Goal: Find contact information: Find contact information

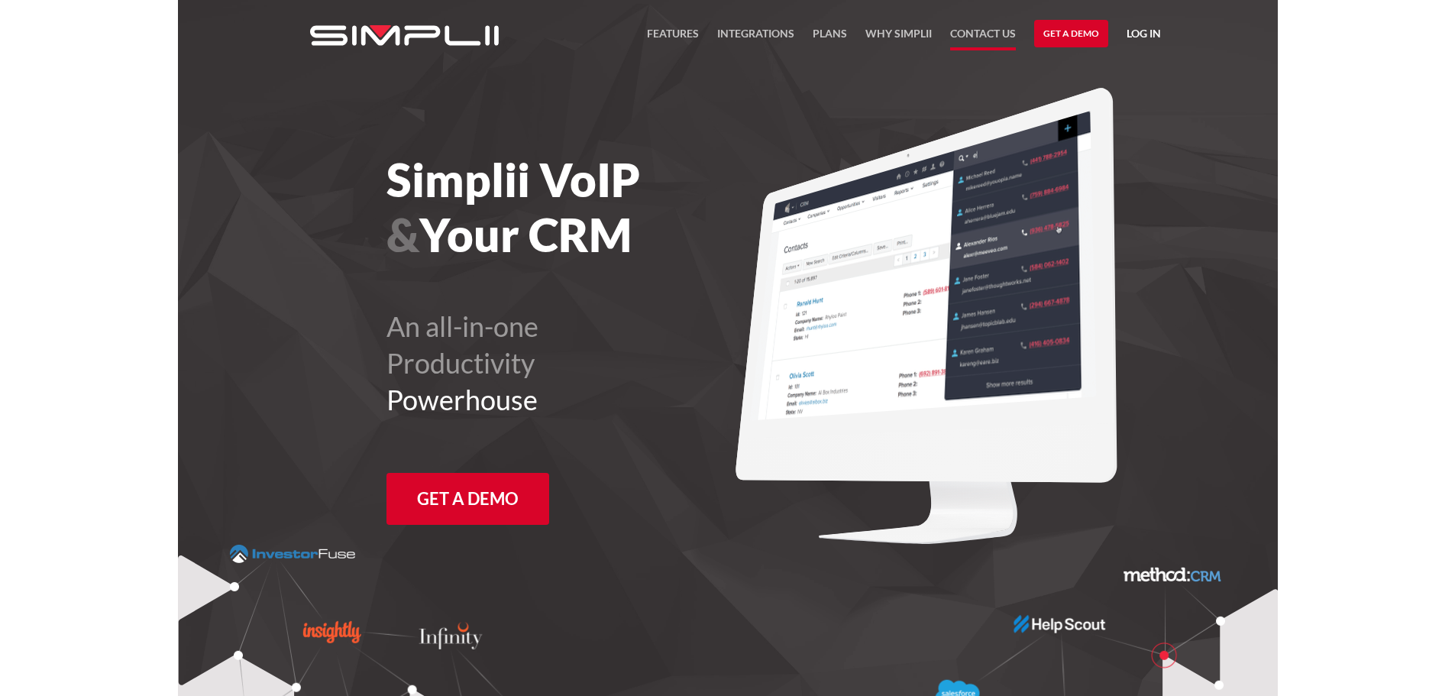
click at [994, 36] on link "Contact US" at bounding box center [983, 37] width 66 height 26
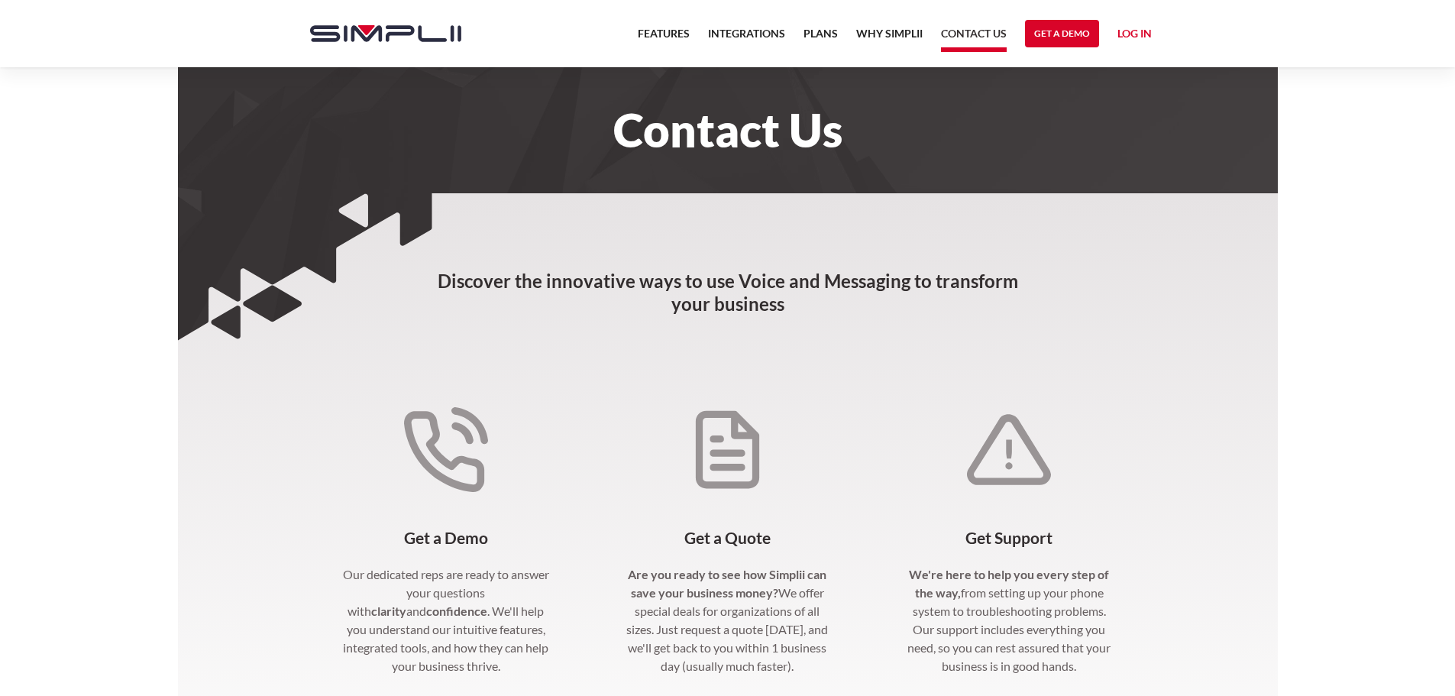
drag, startPoint x: 1455, startPoint y: 159, endPoint x: 1462, endPoint y: 277, distance: 118.7
click at [1455, 277] on html "Features Integrations PRoducts Plans Why Simplii Contact US Master Agreement Ge…" at bounding box center [727, 348] width 1455 height 696
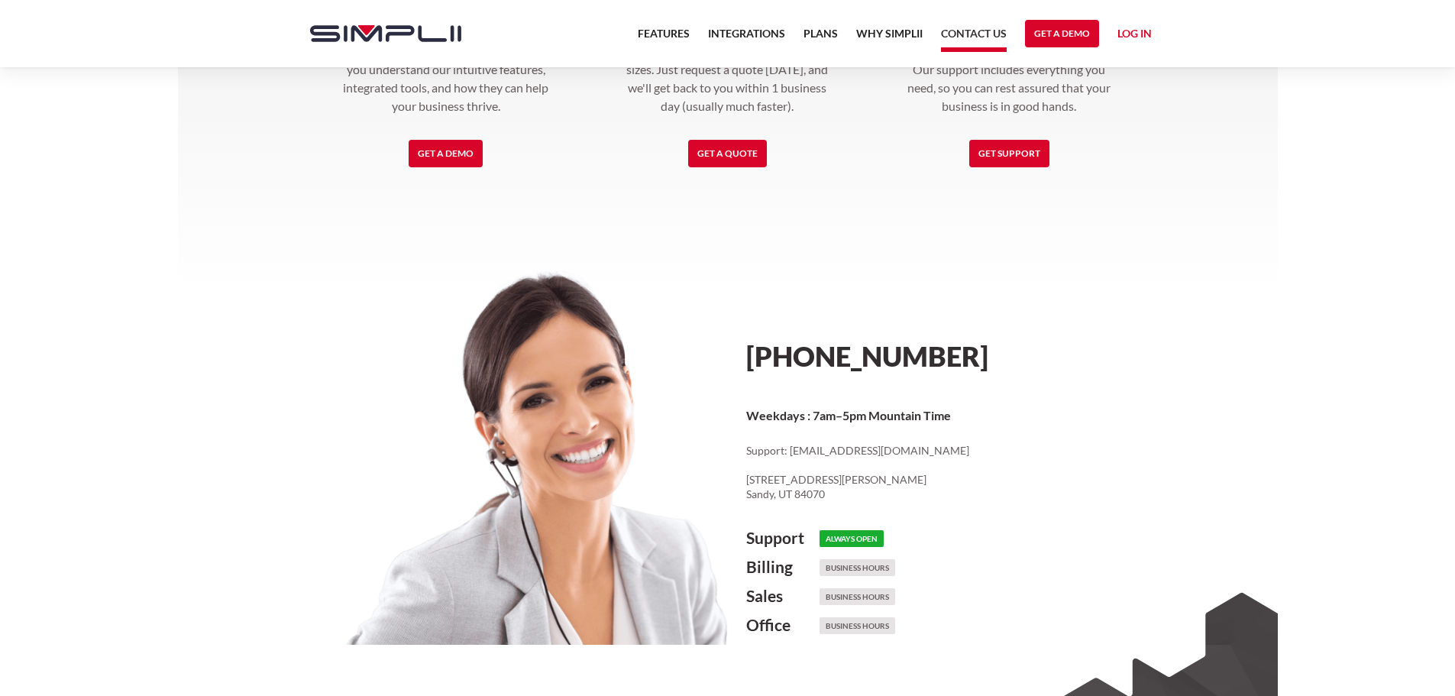
scroll to position [565, 0]
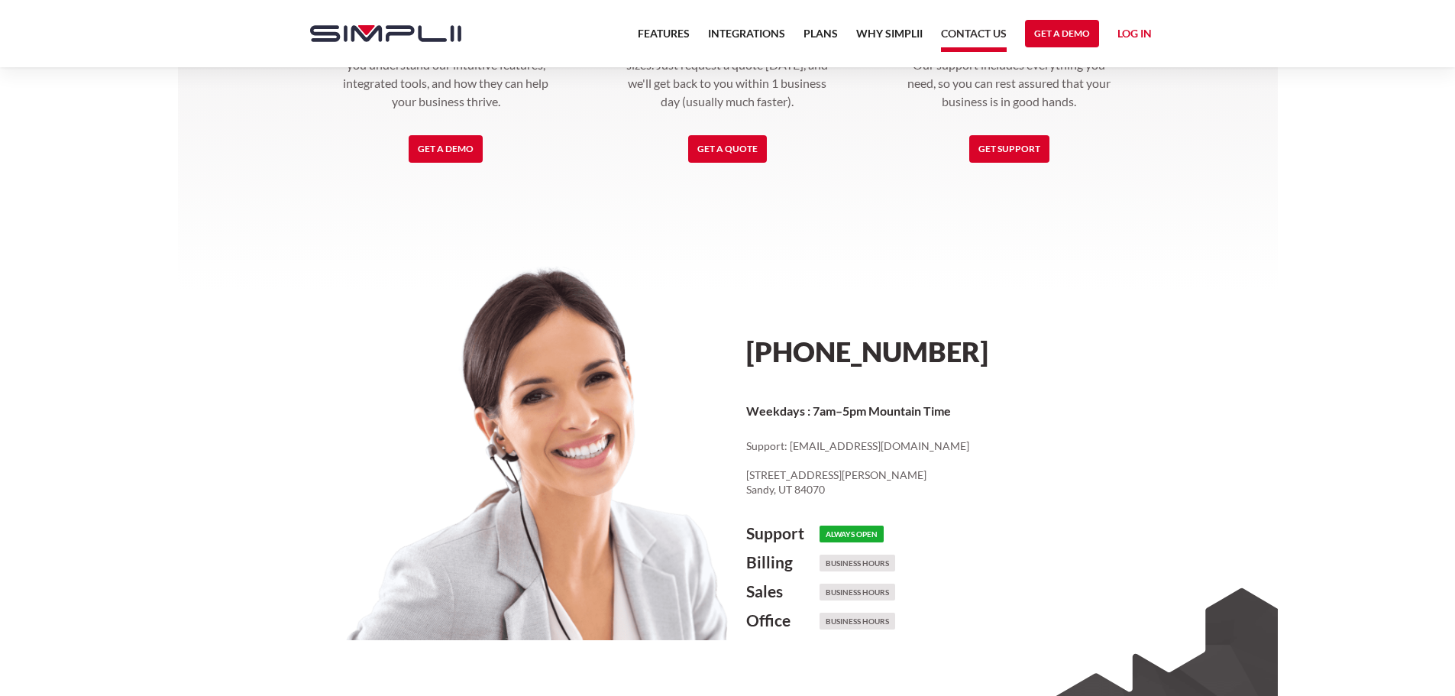
click at [853, 591] on h6 "Business Hours" at bounding box center [858, 592] width 76 height 17
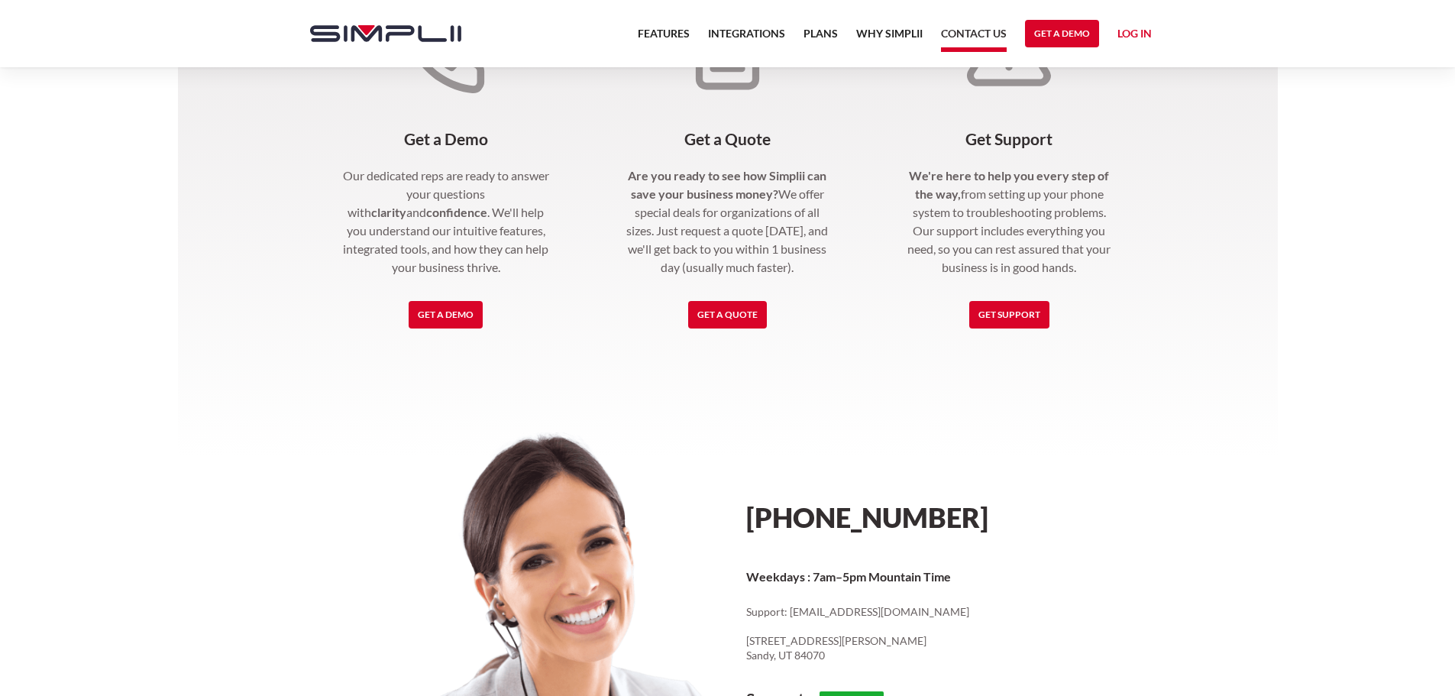
scroll to position [396, 0]
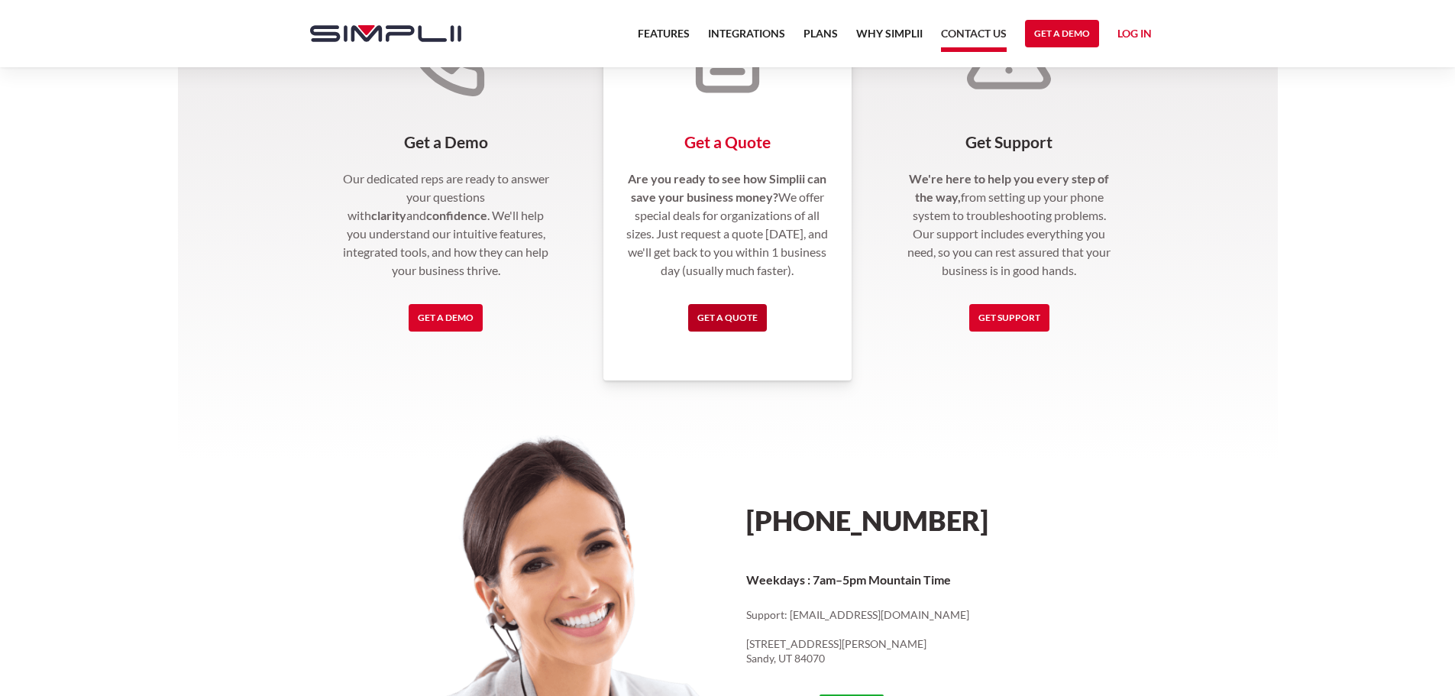
click at [737, 312] on link "Get a Quote" at bounding box center [727, 318] width 79 height 28
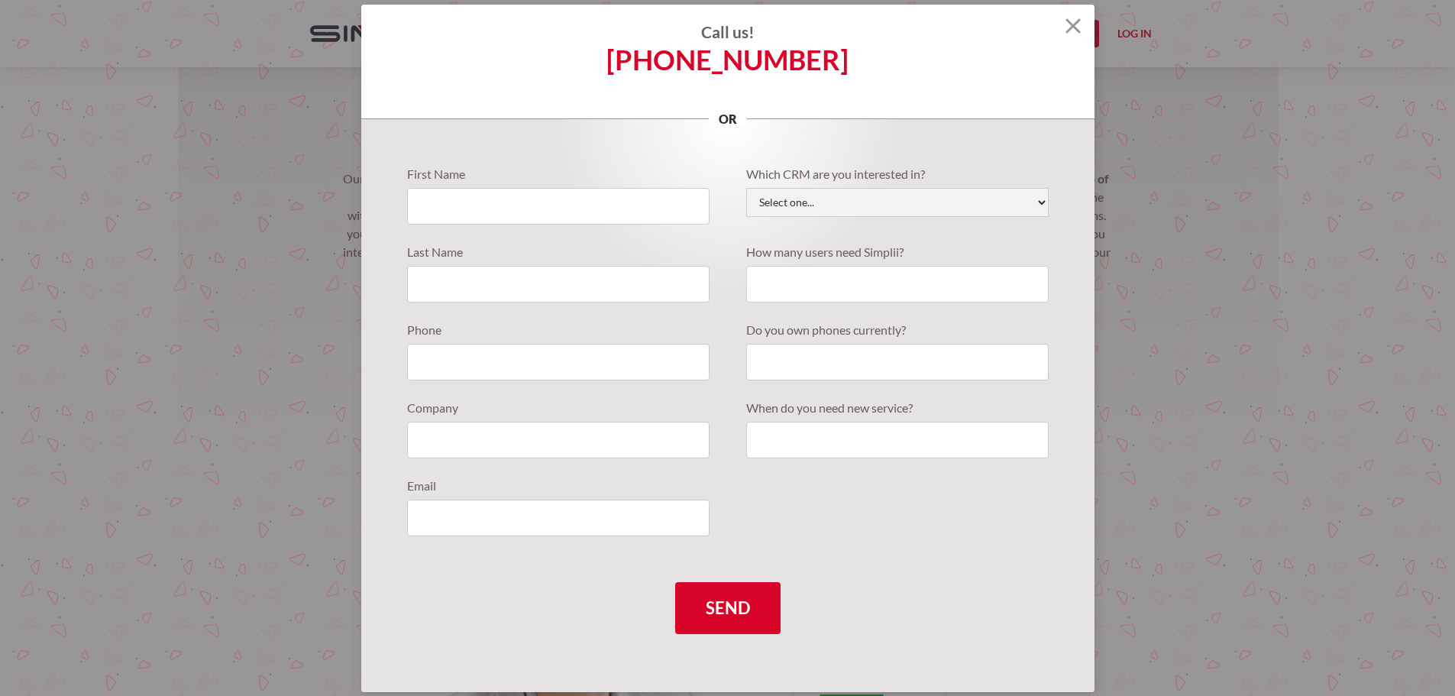
click at [1070, 33] on img at bounding box center [1073, 25] width 15 height 15
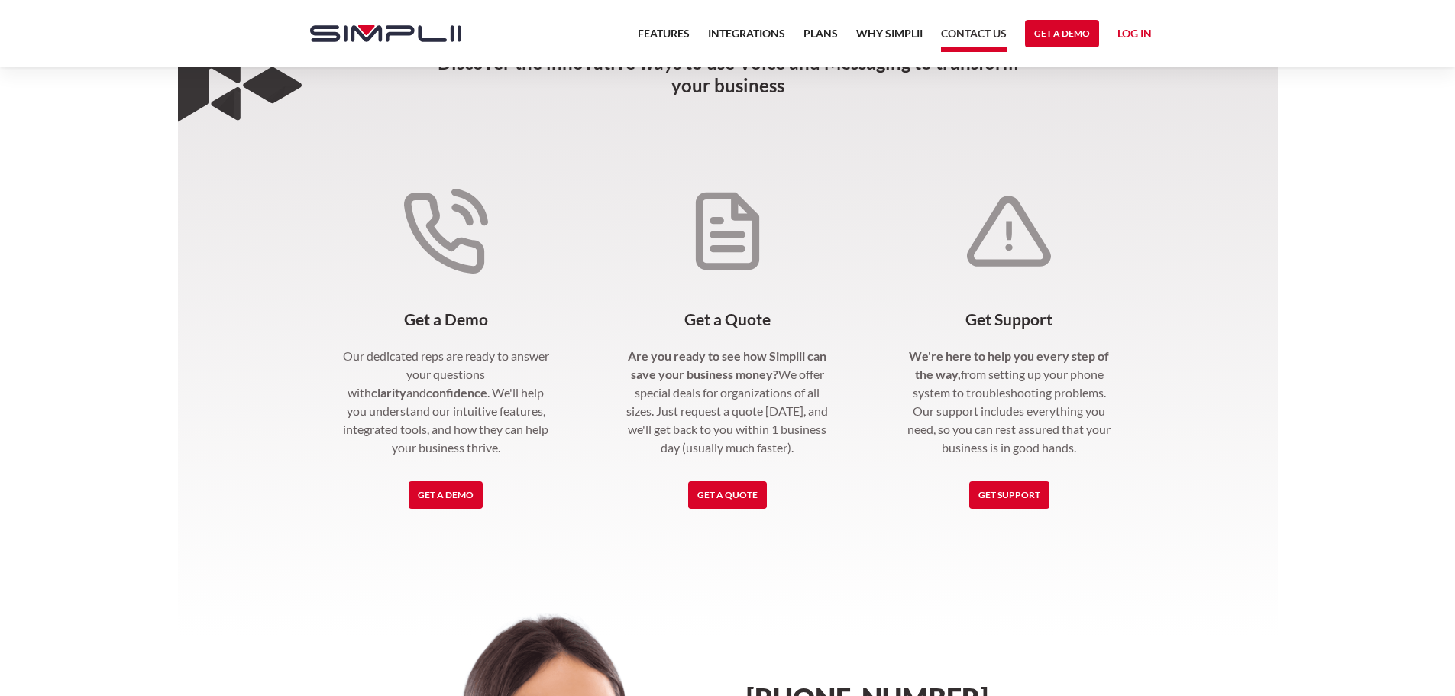
scroll to position [222, 0]
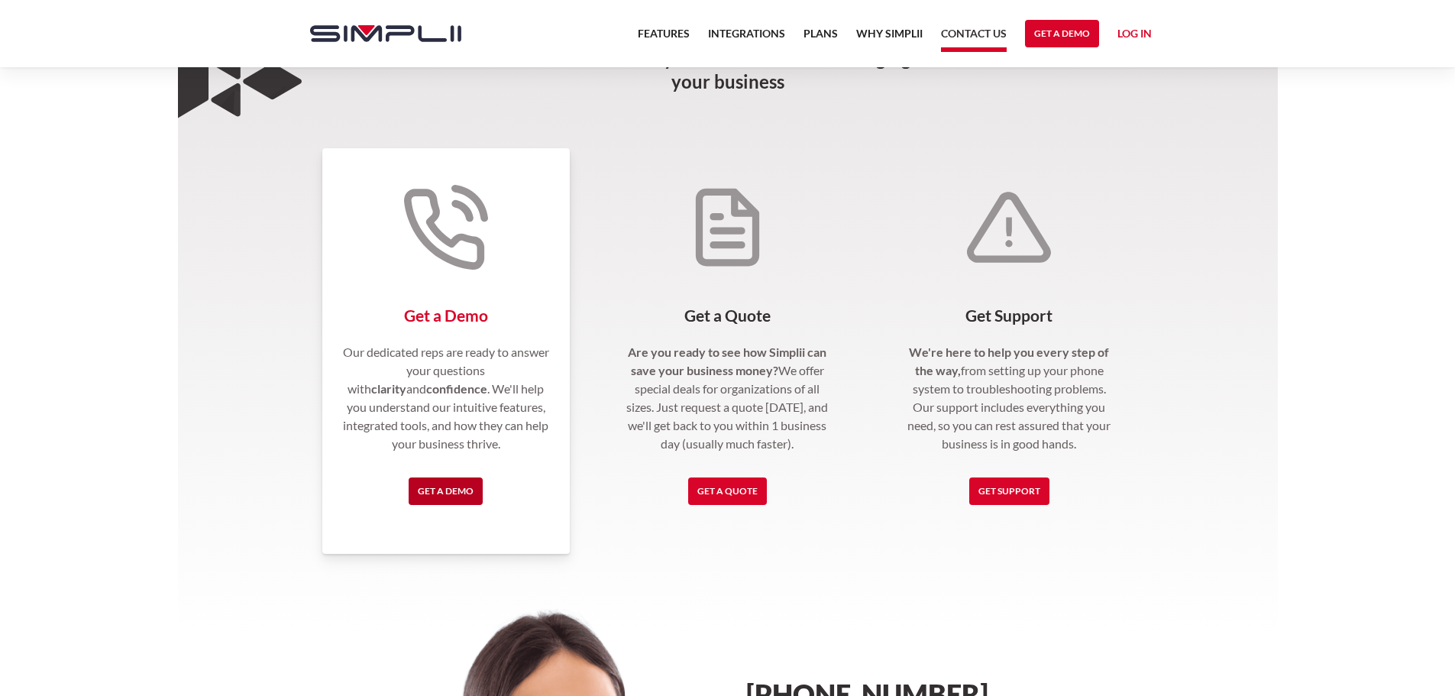
click at [432, 497] on link "Get a Demo" at bounding box center [446, 492] width 74 height 28
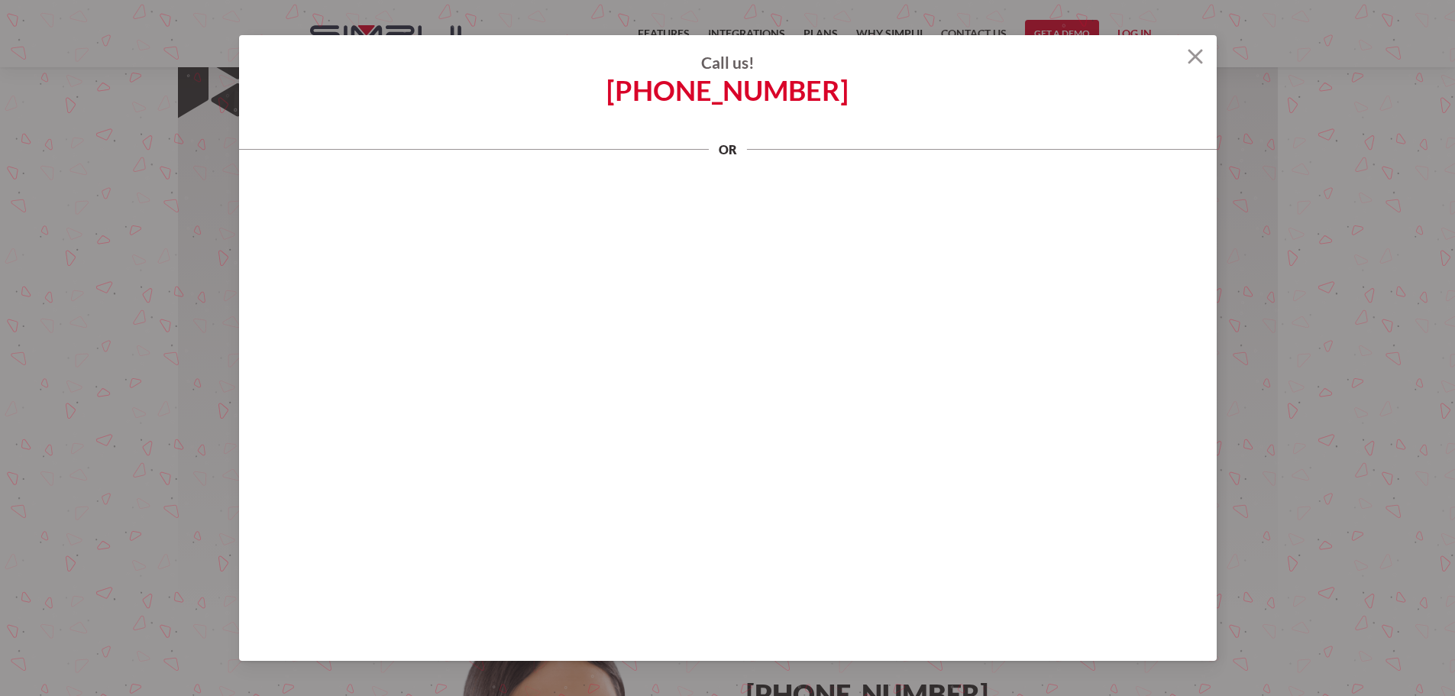
click at [1168, 58] on h4 "Call us!" at bounding box center [728, 62] width 978 height 18
click at [1184, 55] on h4 "Call us!" at bounding box center [728, 62] width 978 height 18
click at [1193, 56] on img at bounding box center [1195, 56] width 15 height 15
